Goal: Entertainment & Leisure: Consume media (video, audio)

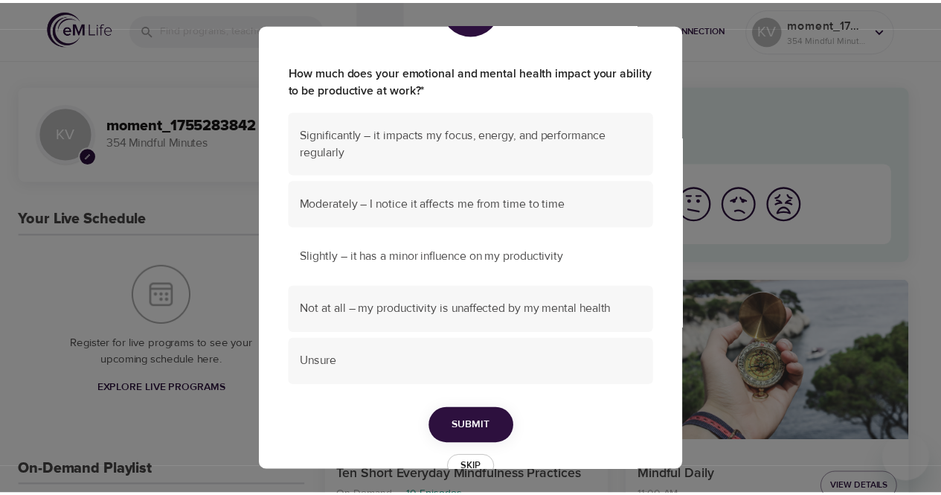
scroll to position [116, 0]
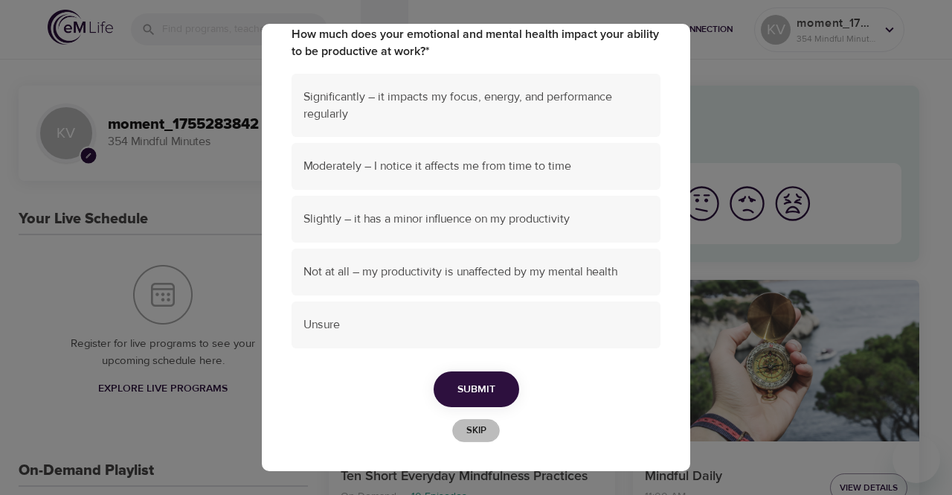
click at [472, 434] on span "Skip" at bounding box center [476, 430] width 33 height 17
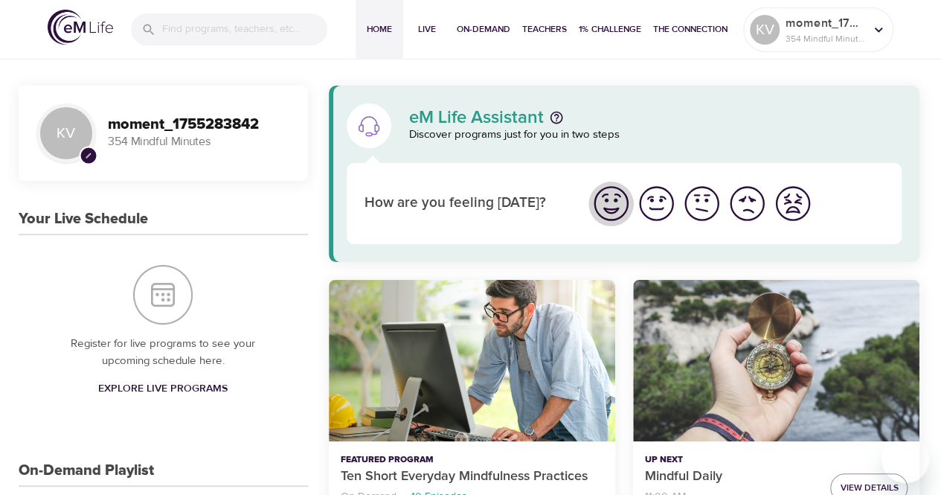
click at [612, 205] on img "I'm feeling great" at bounding box center [611, 203] width 41 height 41
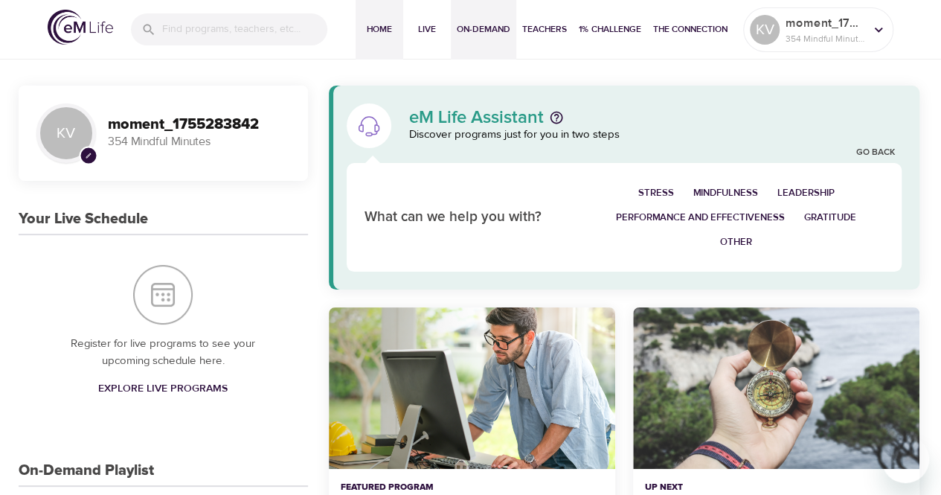
click at [461, 34] on span "On-Demand" at bounding box center [484, 30] width 54 height 16
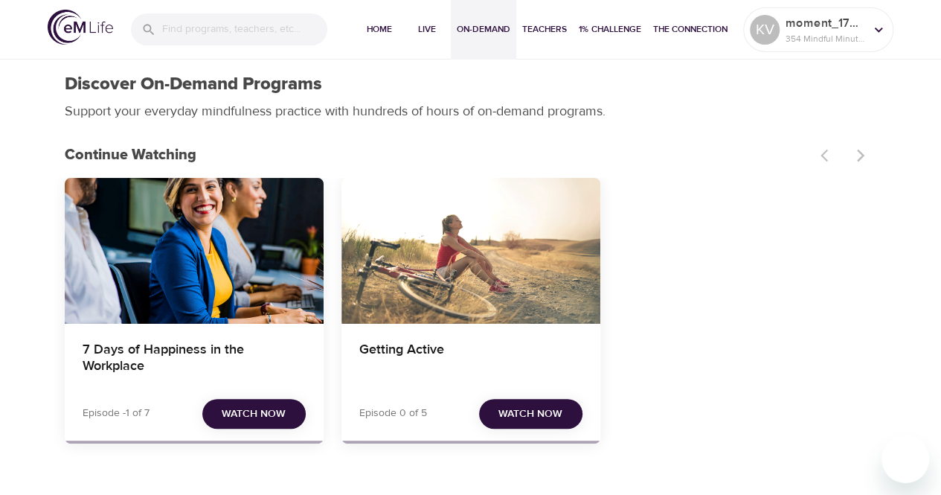
click at [251, 406] on span "Watch Now" at bounding box center [254, 414] width 64 height 19
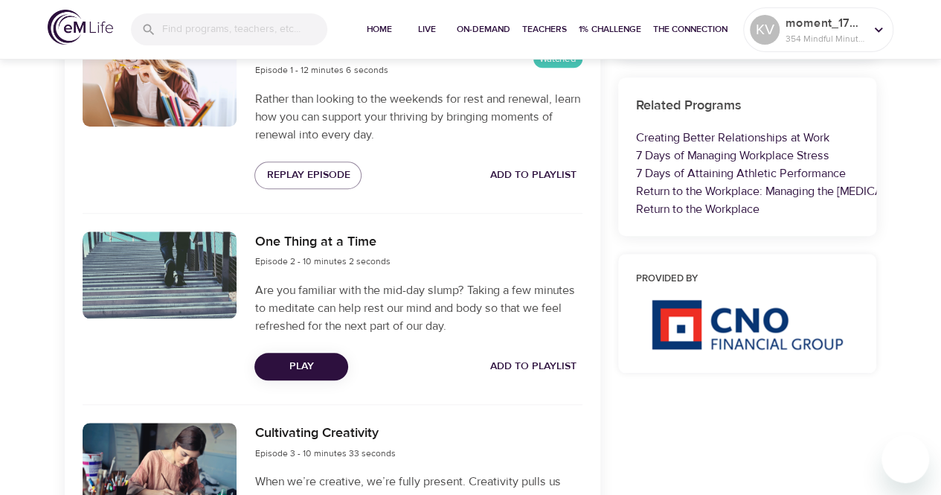
scroll to position [670, 0]
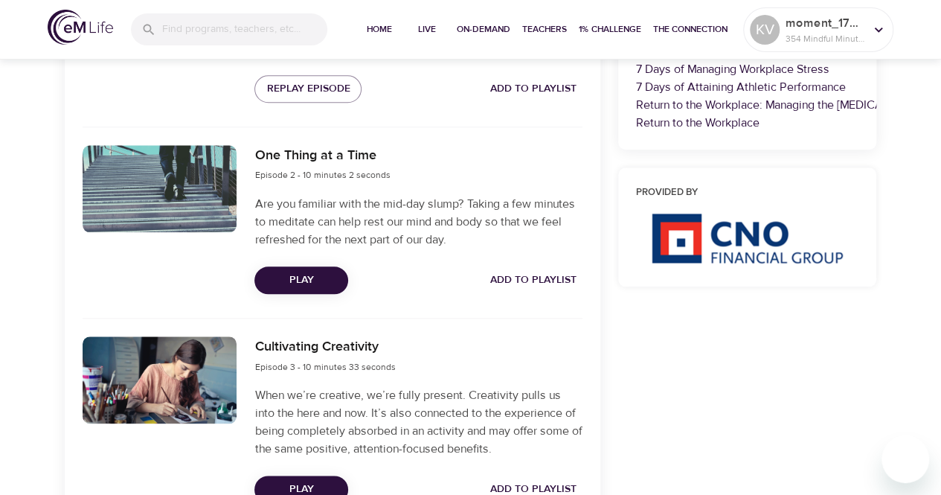
click at [317, 282] on span "Play" at bounding box center [301, 280] width 70 height 19
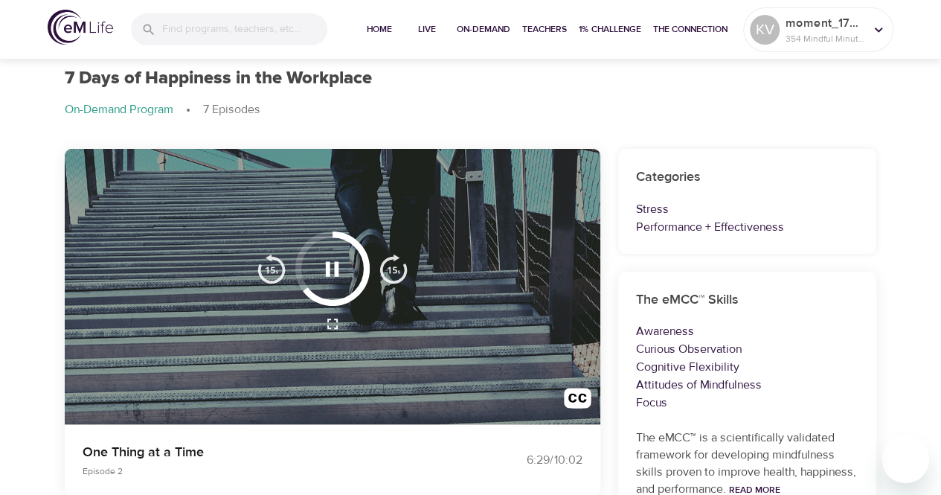
scroll to position [74, 0]
